Goal: Task Accomplishment & Management: Manage account settings

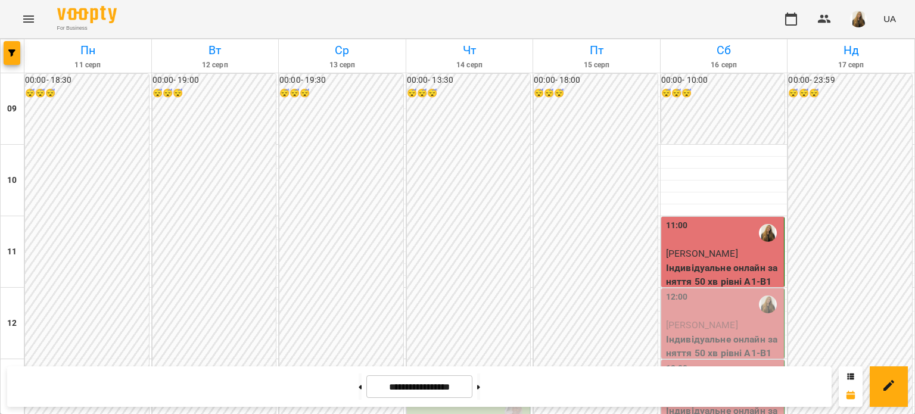
click at [688, 332] on p "Індивідуальне онлайн заняття 50 хв рівні А1-В1" at bounding box center [724, 346] width 116 height 28
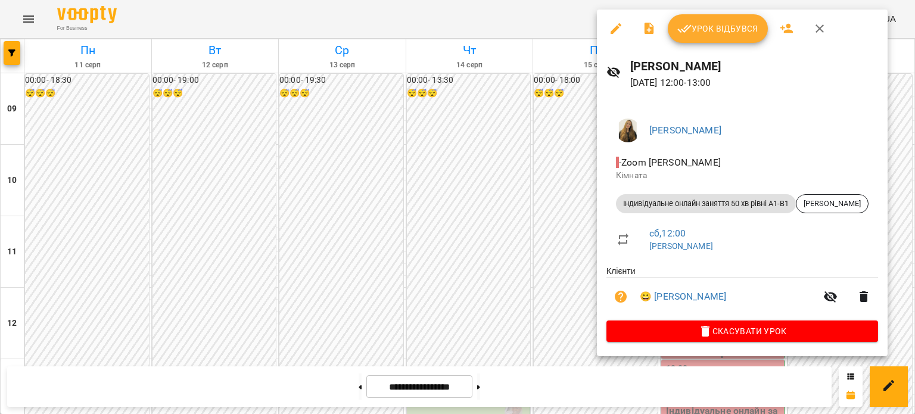
click at [705, 24] on span "Урок відбувся" at bounding box center [717, 28] width 81 height 14
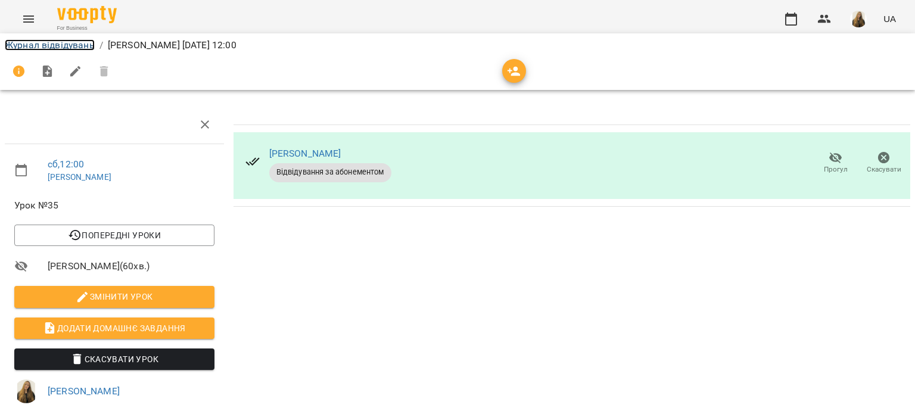
click at [38, 46] on link "Журнал відвідувань" at bounding box center [50, 44] width 90 height 11
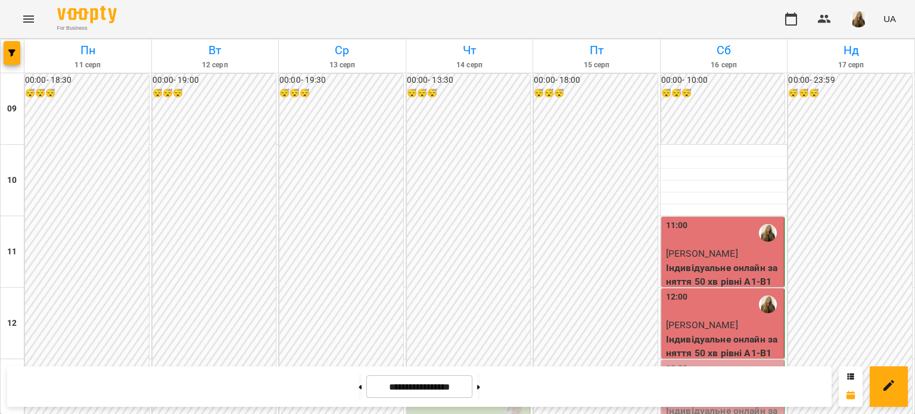
scroll to position [119, 0]
click at [723, 404] on p "Індивідуальне онлайн заняття 50 хв рівні А1-В1" at bounding box center [724, 418] width 116 height 28
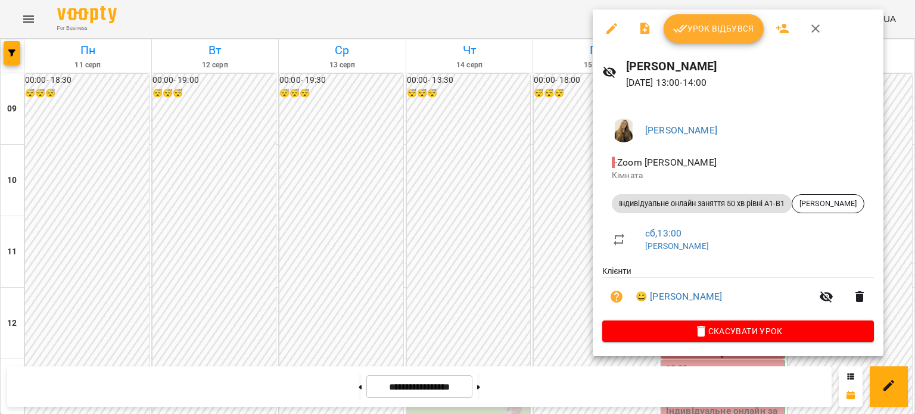
click at [706, 27] on span "Урок відбувся" at bounding box center [713, 28] width 81 height 14
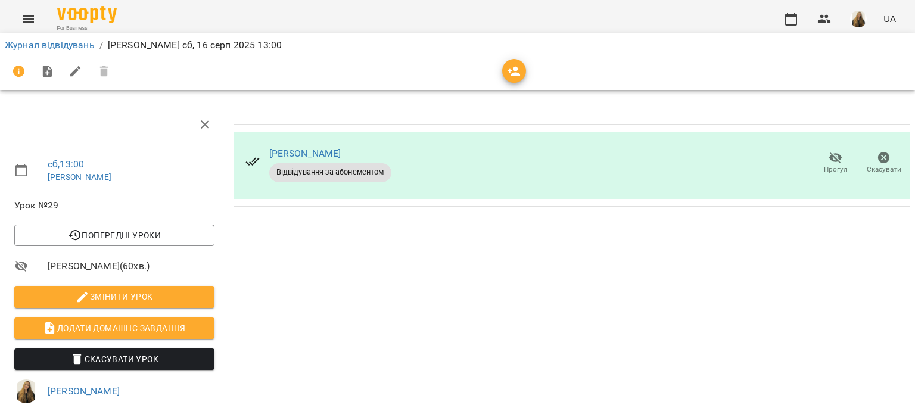
click at [71, 38] on li "Журнал відвідувань" at bounding box center [50, 45] width 90 height 14
click at [71, 45] on link "Журнал відвідувань" at bounding box center [50, 44] width 90 height 11
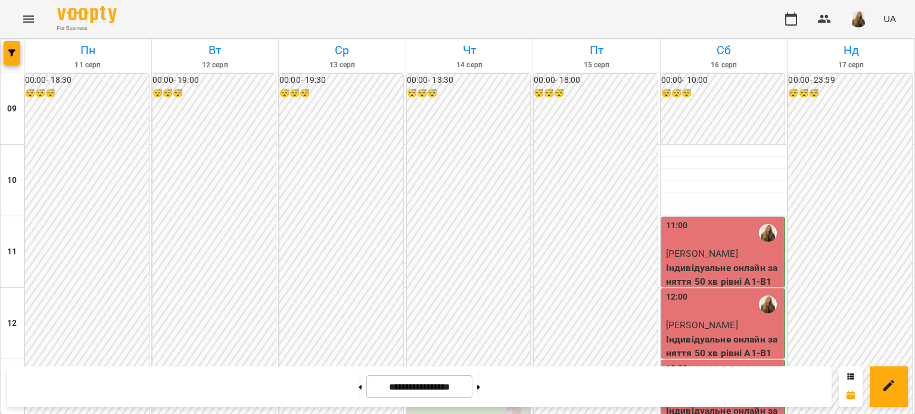
scroll to position [179, 0]
click at [865, 16] on img "button" at bounding box center [858, 19] width 17 height 17
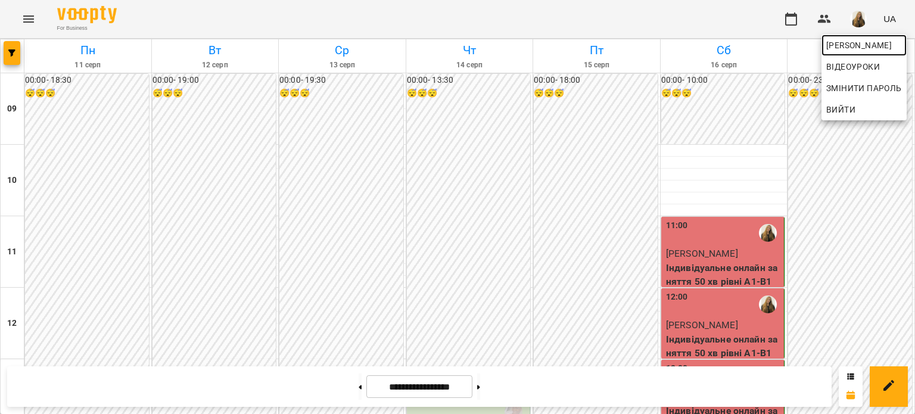
click at [842, 47] on span "[PERSON_NAME]" at bounding box center [864, 45] width 76 height 14
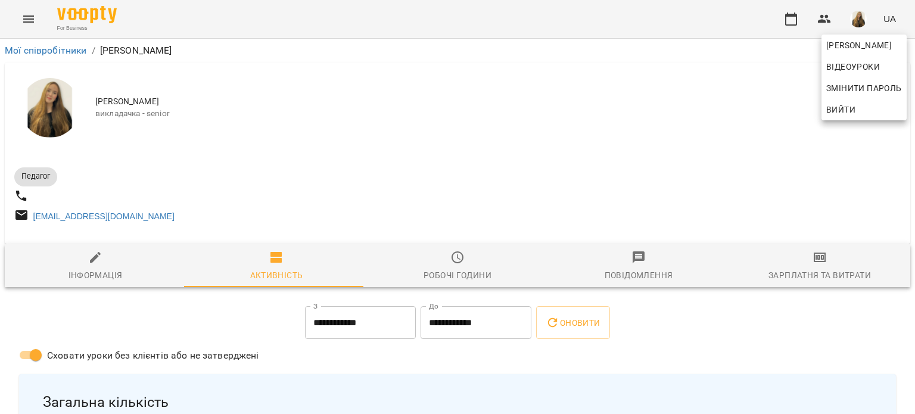
click at [814, 271] on div at bounding box center [457, 207] width 915 height 414
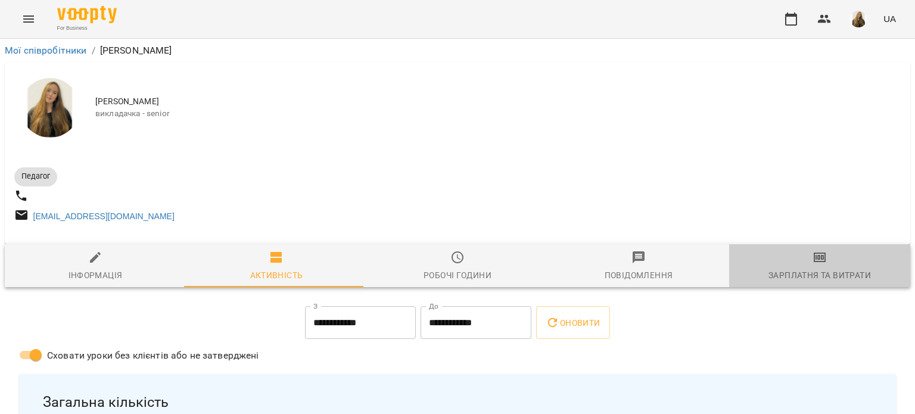
click at [814, 257] on icon "button" at bounding box center [820, 257] width 14 height 14
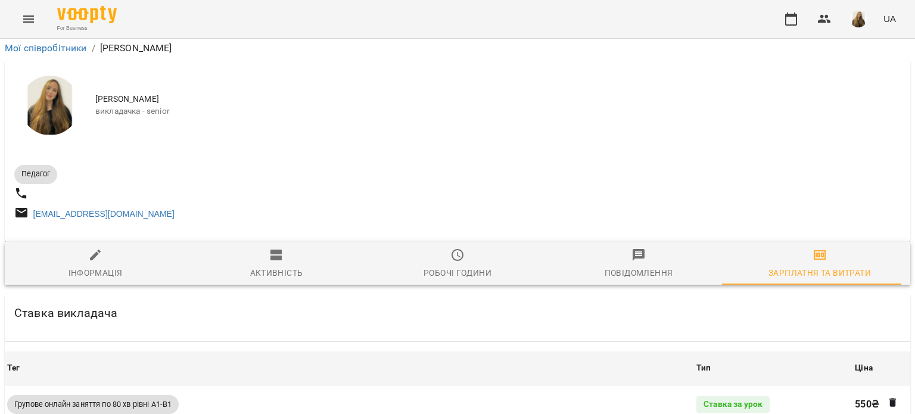
scroll to position [1604, 0]
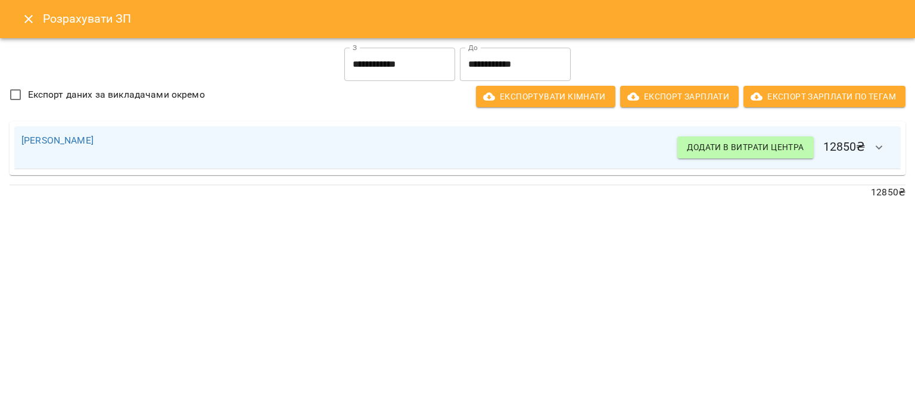
click at [20, 22] on button "Close" at bounding box center [28, 19] width 29 height 29
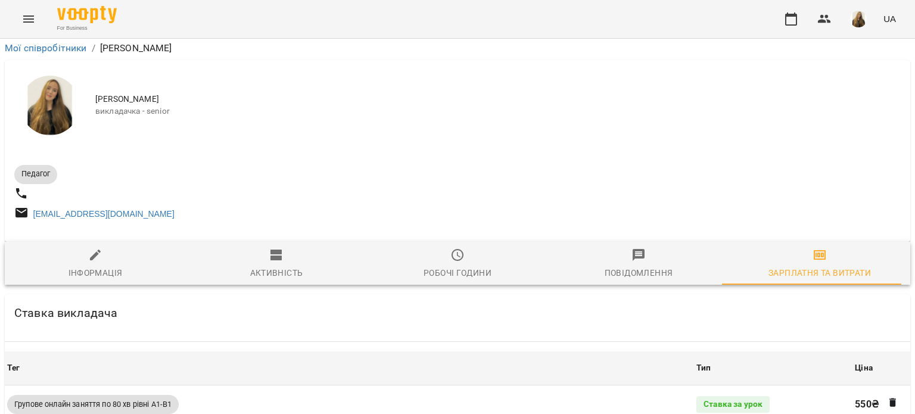
click at [31, 15] on icon "Menu" at bounding box center [28, 18] width 11 height 7
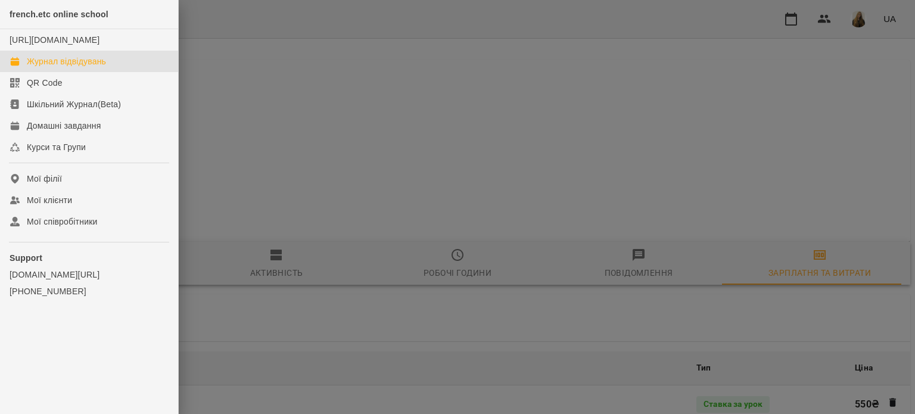
click at [52, 67] on div "Журнал відвідувань" at bounding box center [66, 61] width 79 height 12
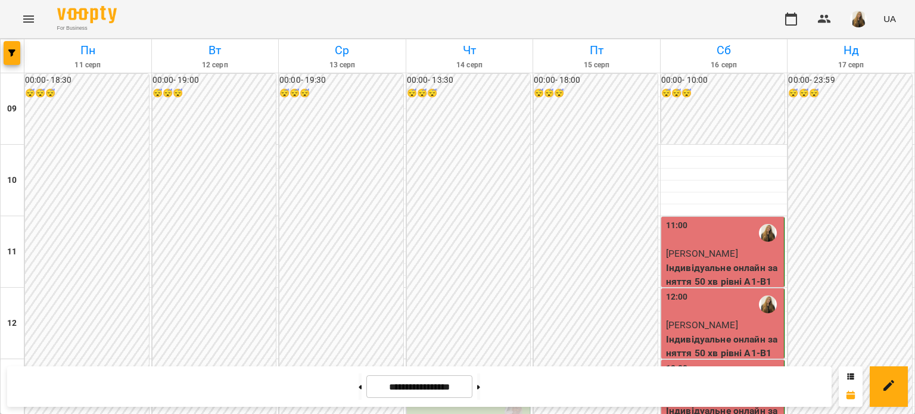
scroll to position [713, 0]
click at [480, 387] on button at bounding box center [478, 387] width 3 height 26
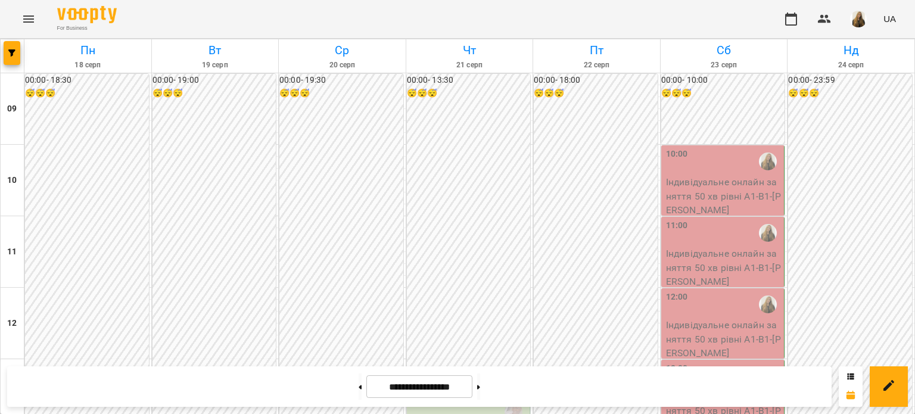
scroll to position [417, 0]
click at [359, 388] on icon at bounding box center [360, 387] width 3 height 4
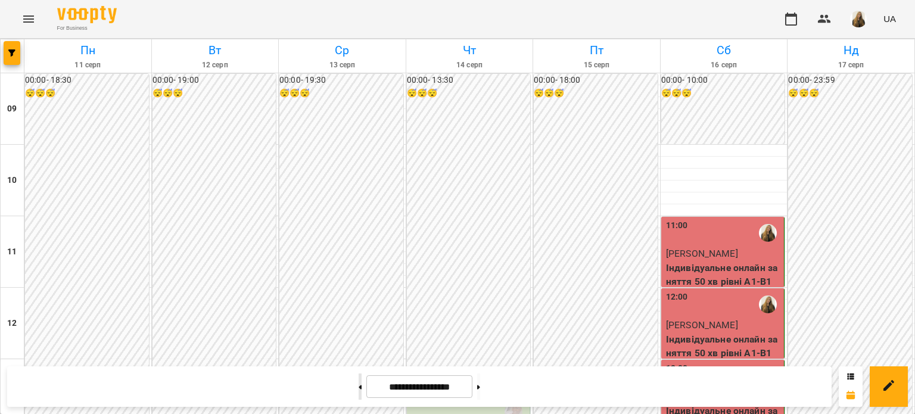
click at [359, 388] on button at bounding box center [360, 387] width 3 height 26
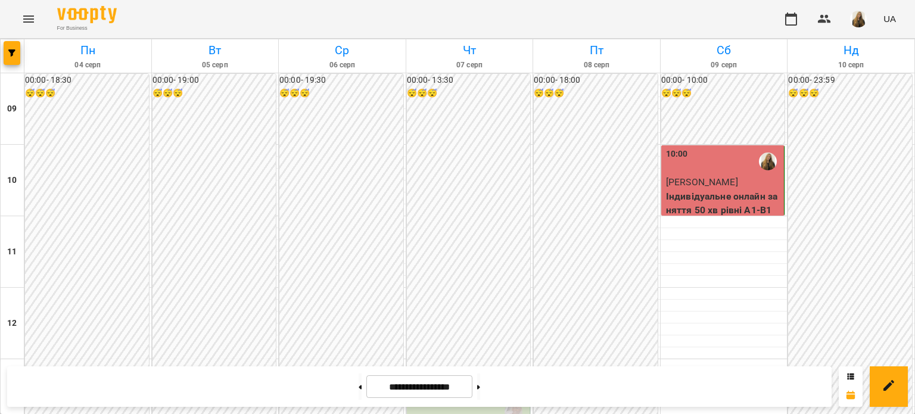
scroll to position [655, 0]
click at [480, 387] on button at bounding box center [478, 387] width 3 height 26
type input "**********"
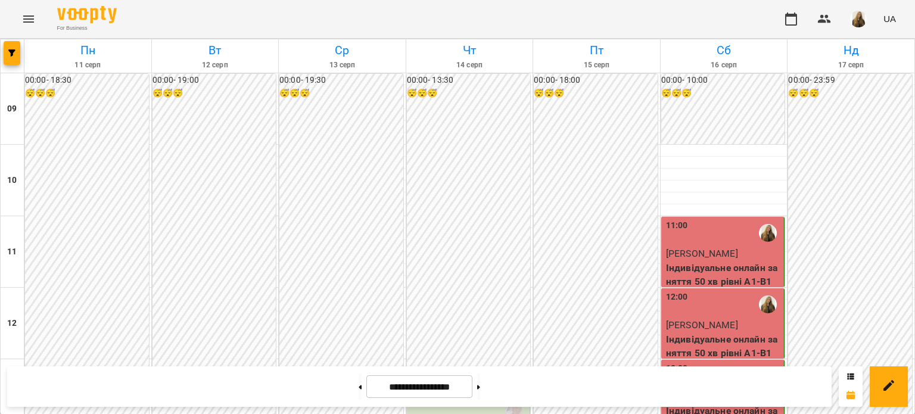
scroll to position [713, 0]
